Goal: Navigation & Orientation: Find specific page/section

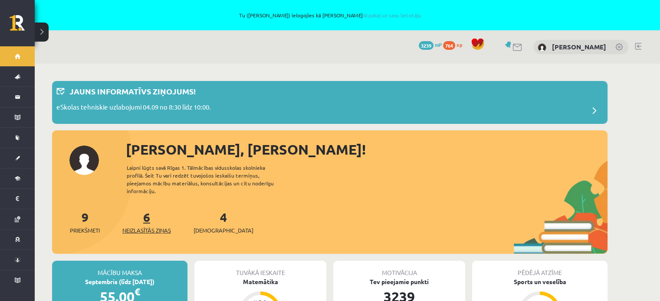
click at [160, 226] on span "Neizlasītās ziņas" at bounding box center [146, 230] width 49 height 9
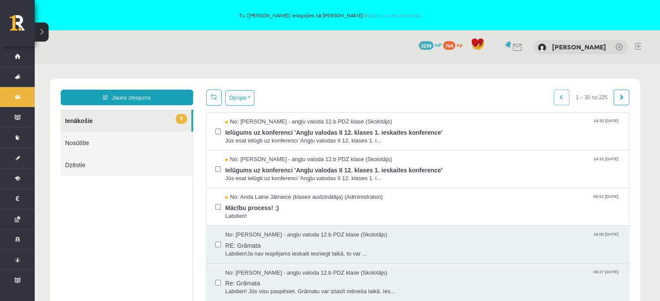
click at [87, 142] on link "Nosūtītie" at bounding box center [127, 143] width 132 height 22
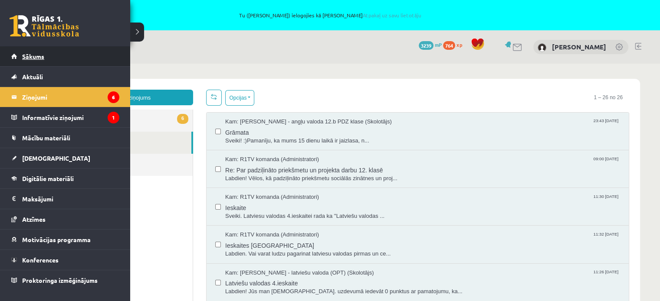
click at [36, 55] on span "Sākums" at bounding box center [33, 56] width 22 height 8
